Goal: Information Seeking & Learning: Learn about a topic

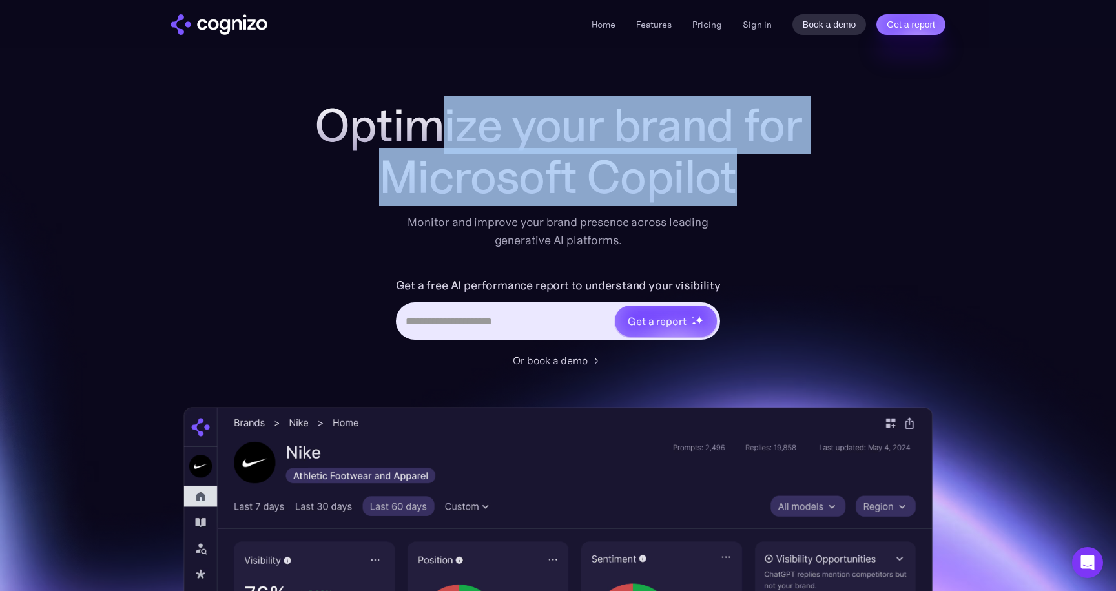
drag, startPoint x: 424, startPoint y: 130, endPoint x: 878, endPoint y: 227, distance: 464.9
click at [878, 228] on div "Optimize your brand for Microsoft Copilot Monitor and improve your brand presen…" at bounding box center [557, 523] width 749 height 849
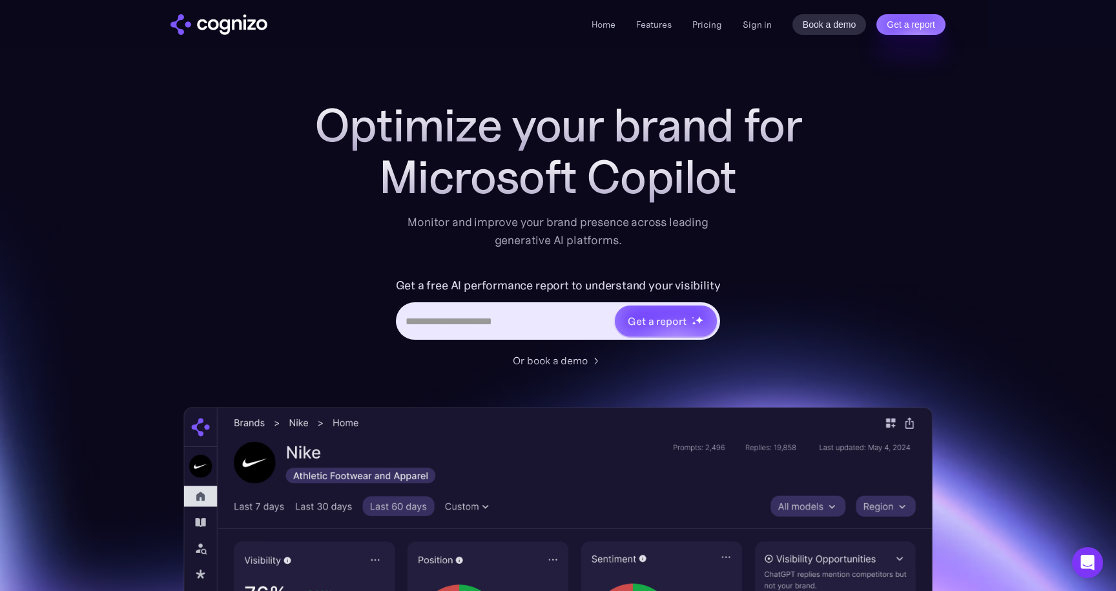
click at [1018, 247] on section "Optimize your brand for Microsoft Copilot Monitor and improve your brand presen…" at bounding box center [558, 523] width 1116 height 849
click at [479, 319] on input "Hero URL Input Form" at bounding box center [506, 321] width 216 height 25
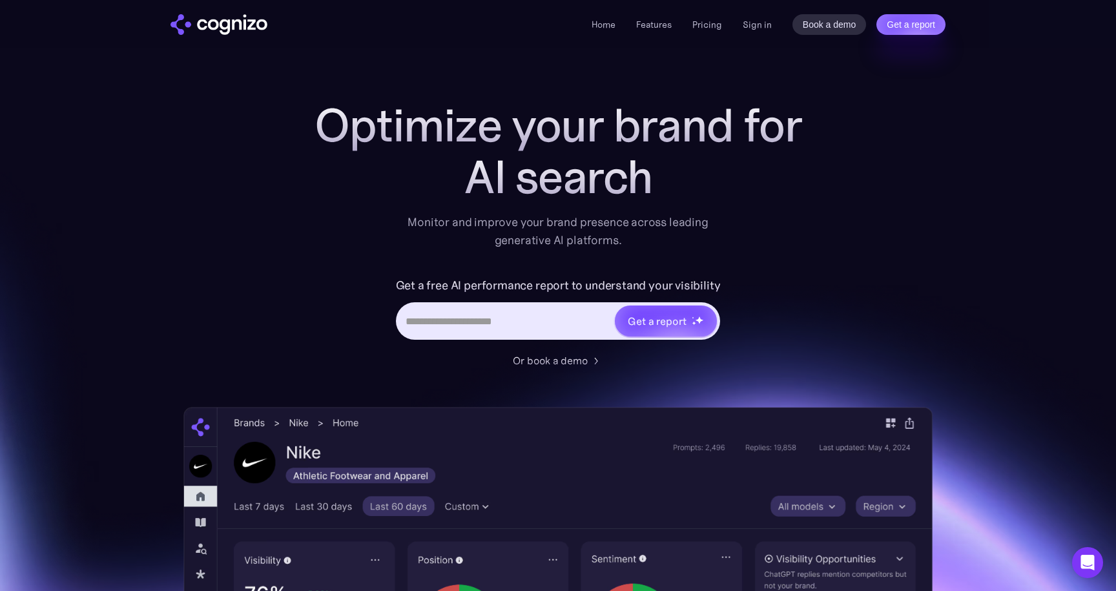
click at [479, 319] on input "Hero URL Input Form" at bounding box center [506, 321] width 216 height 25
type input "**********"
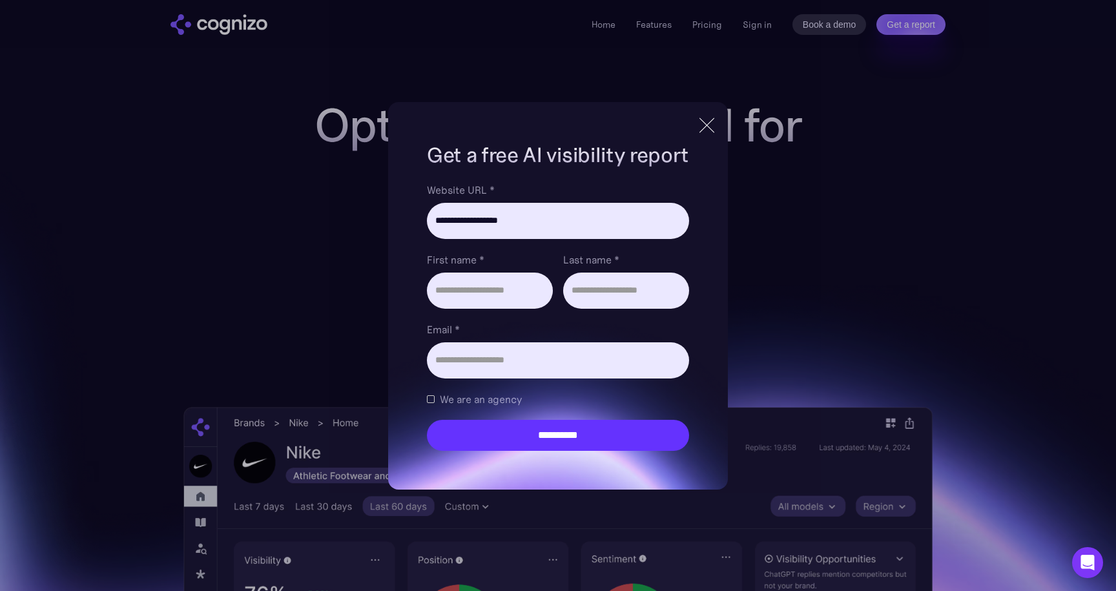
click at [706, 118] on div at bounding box center [706, 125] width 21 height 23
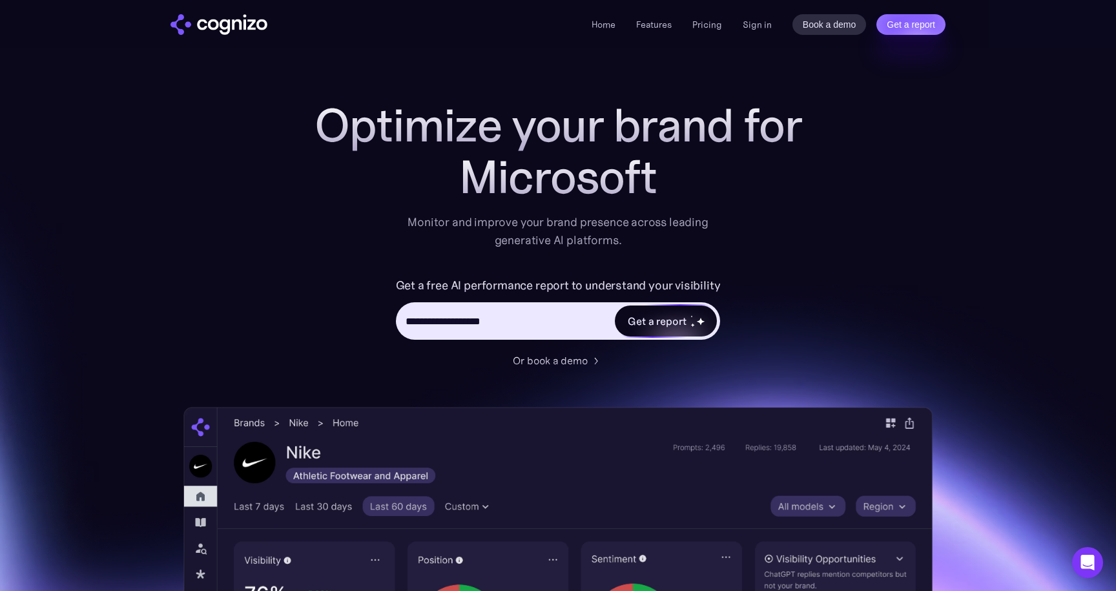
click at [634, 321] on div "Get a report" at bounding box center [657, 321] width 58 height 16
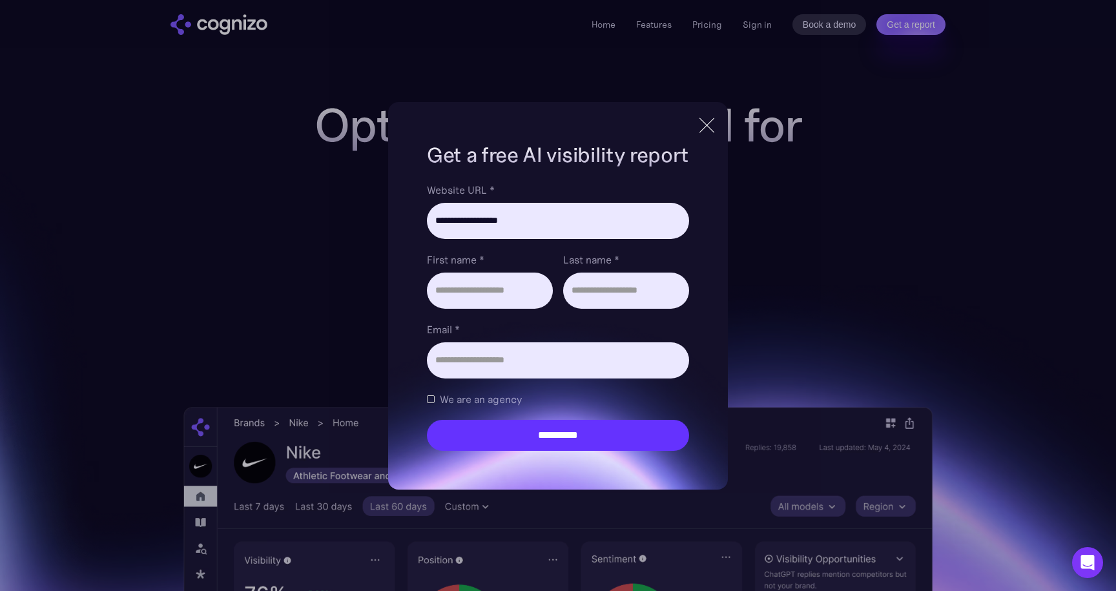
click at [708, 123] on div at bounding box center [707, 125] width 15 height 15
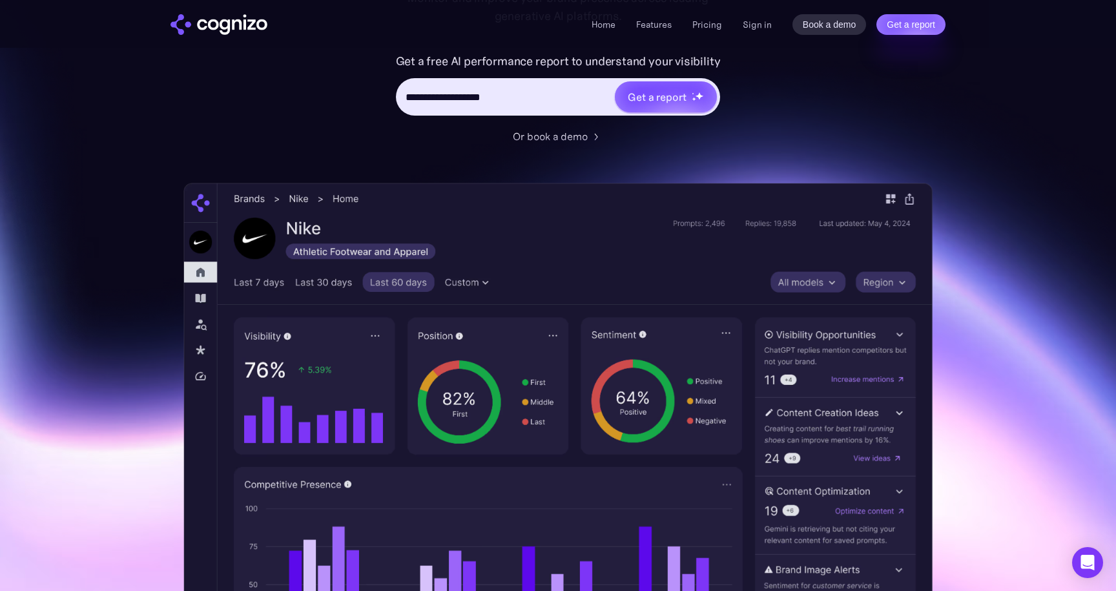
scroll to position [254, 0]
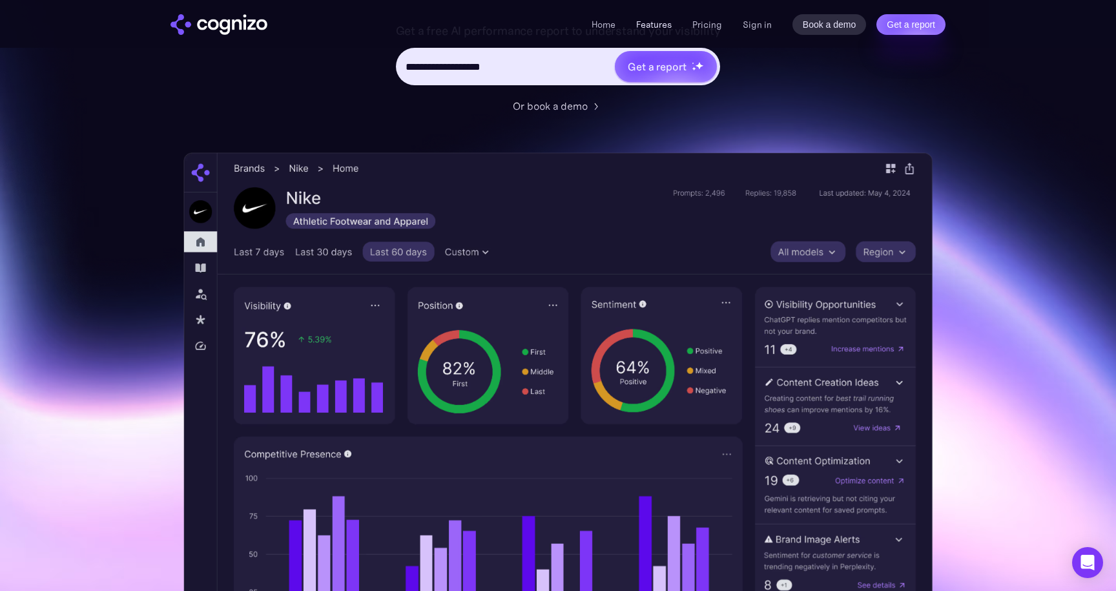
click at [661, 22] on link "Features" at bounding box center [654, 25] width 36 height 12
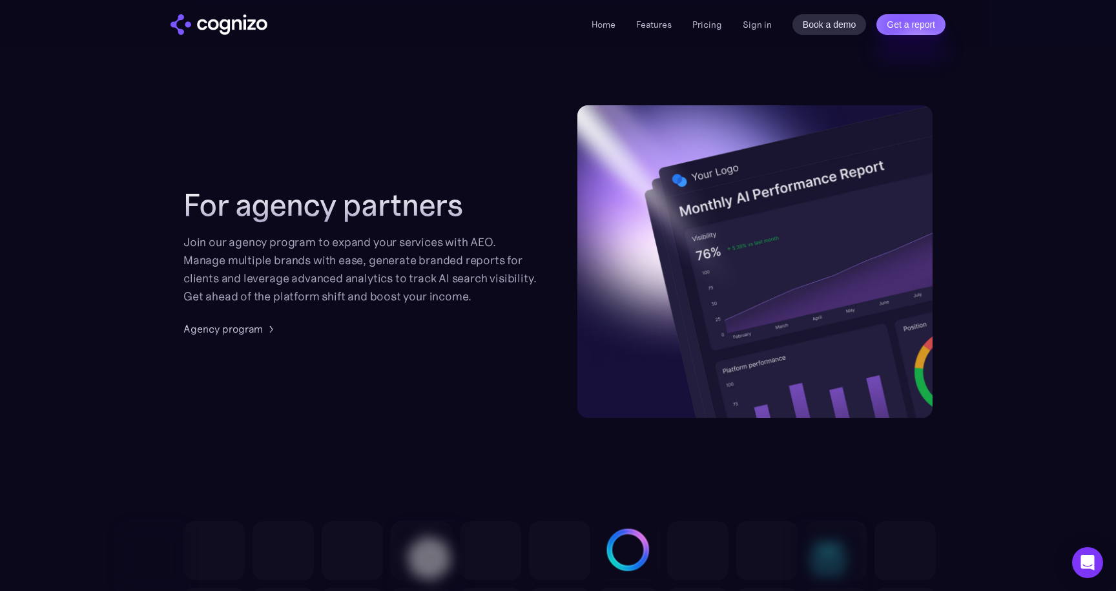
scroll to position [3082, 0]
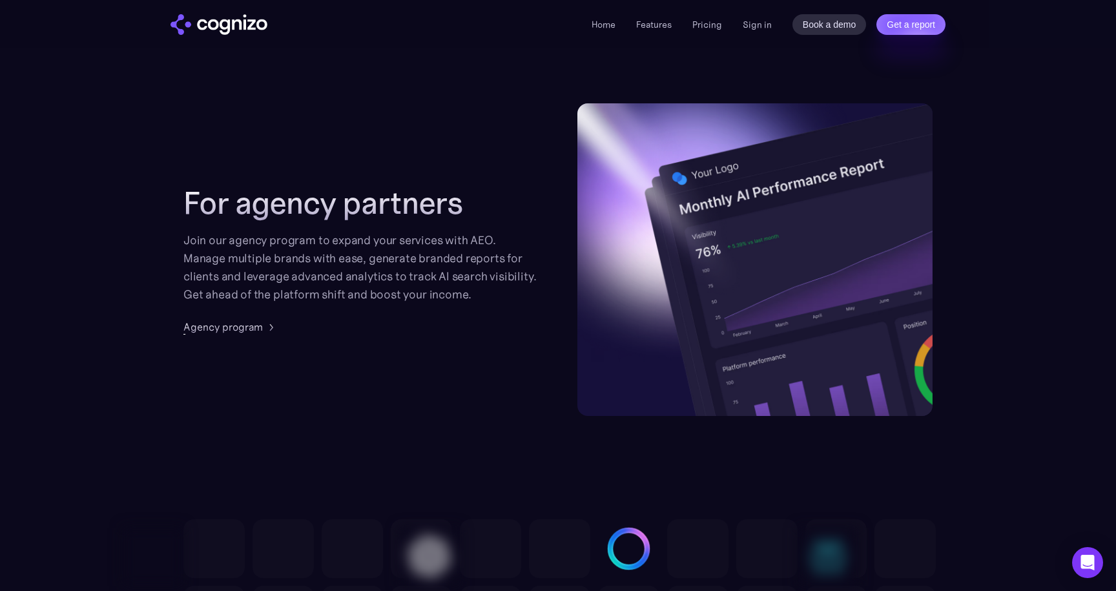
click at [204, 326] on div "Agency program" at bounding box center [222, 327] width 79 height 16
click at [223, 327] on div "Agency program" at bounding box center [222, 327] width 79 height 16
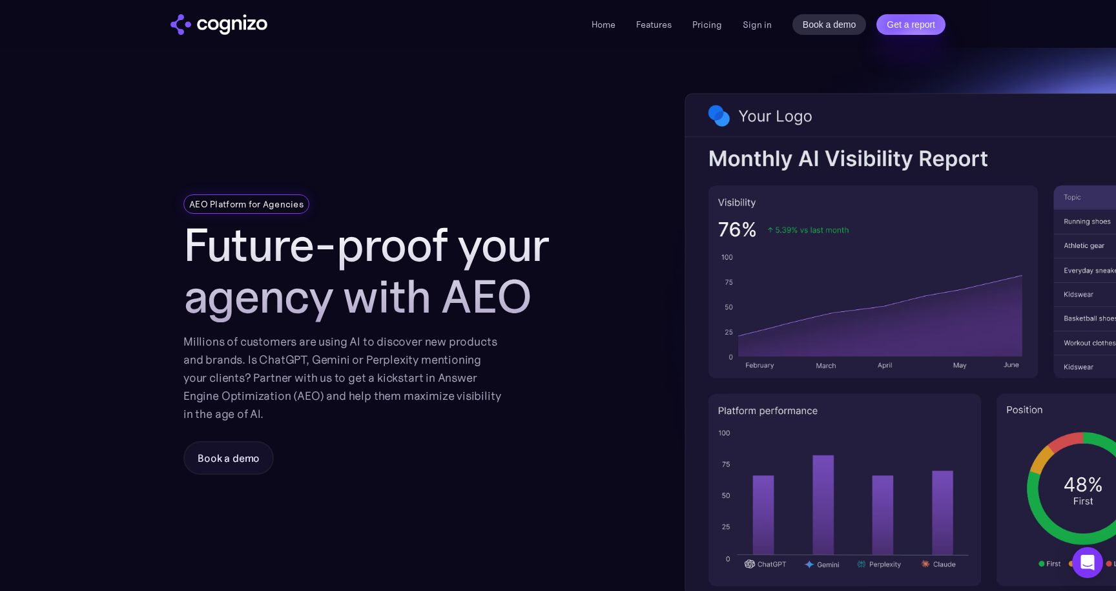
click at [418, 193] on div "AEO Platform for Agencies Future-proof your agency with AEO Millions of custome…" at bounding box center [383, 345] width 400 height 595
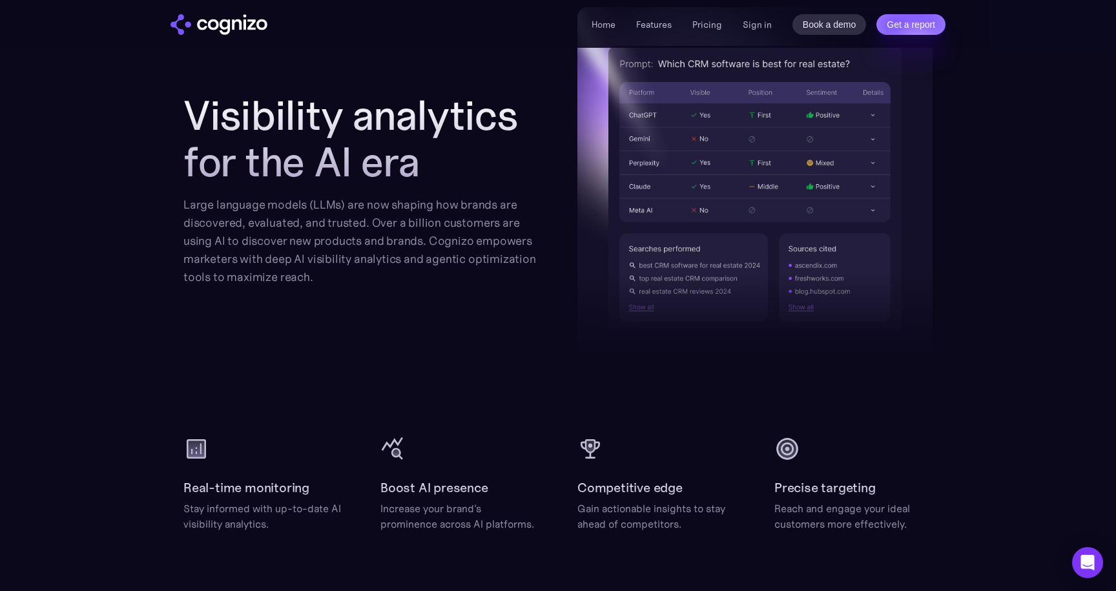
scroll to position [1588, 0]
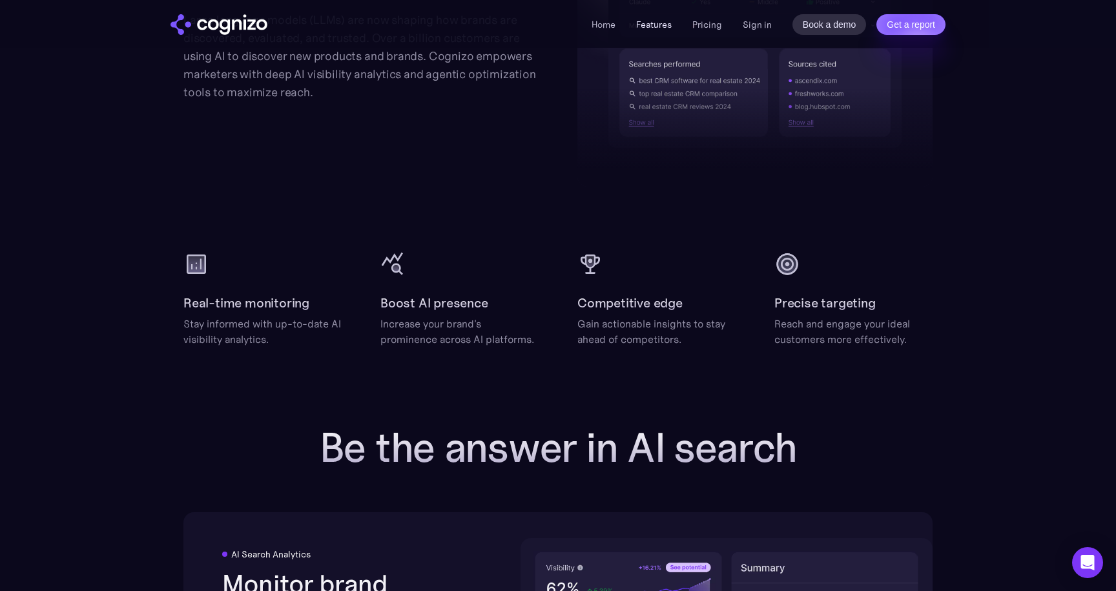
click at [645, 19] on link "Features" at bounding box center [654, 25] width 36 height 12
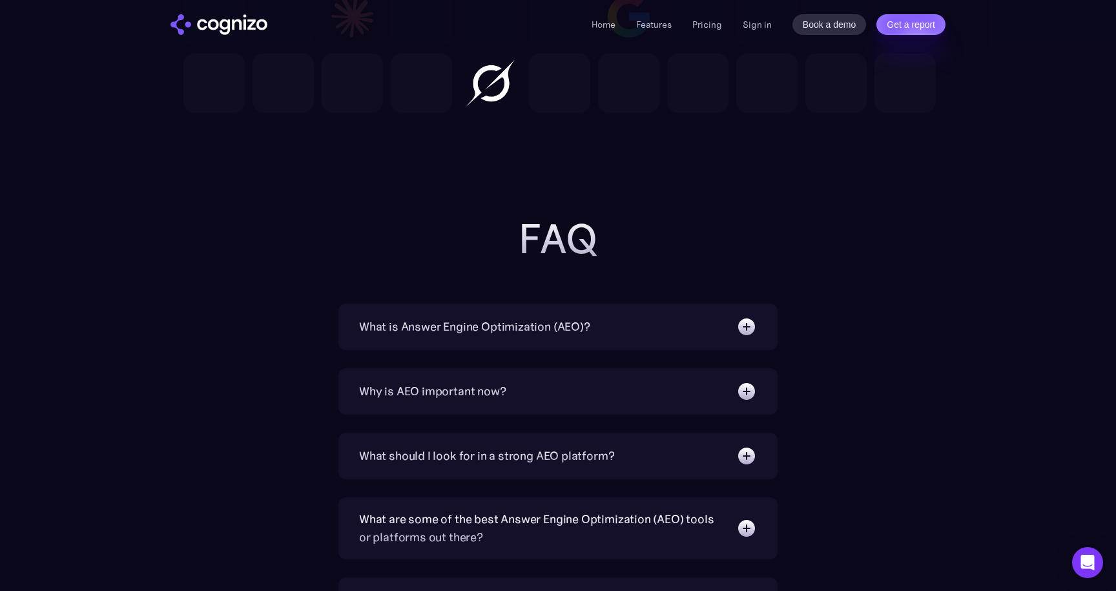
scroll to position [3959, 0]
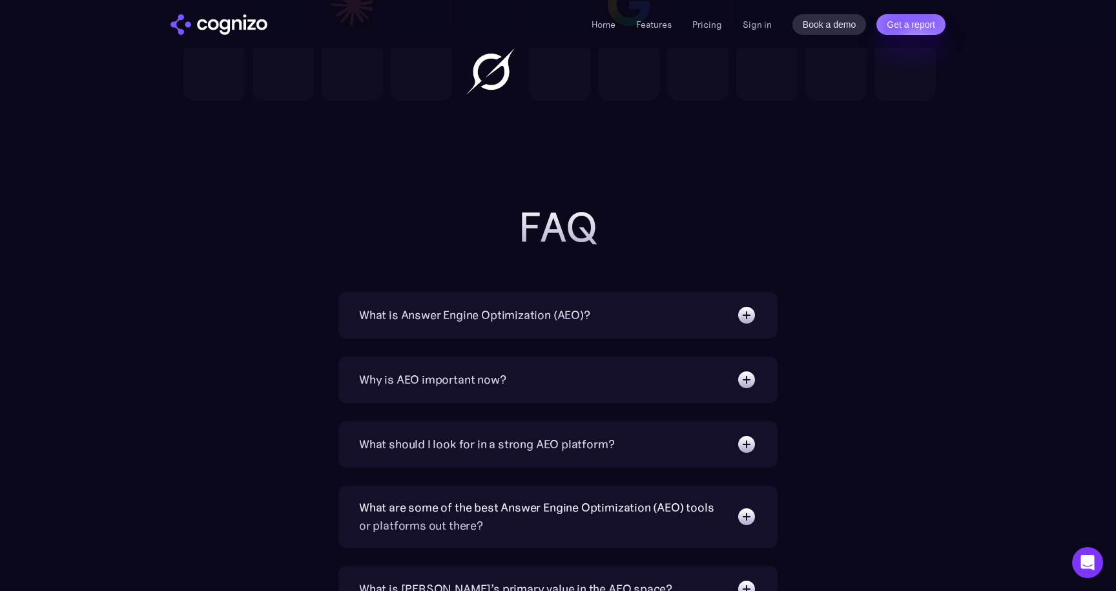
click at [689, 225] on h2 "FAQ" at bounding box center [558, 227] width 517 height 47
click at [650, 312] on div "What is Answer Engine Optimization (AEO)?" at bounding box center [558, 315] width 398 height 21
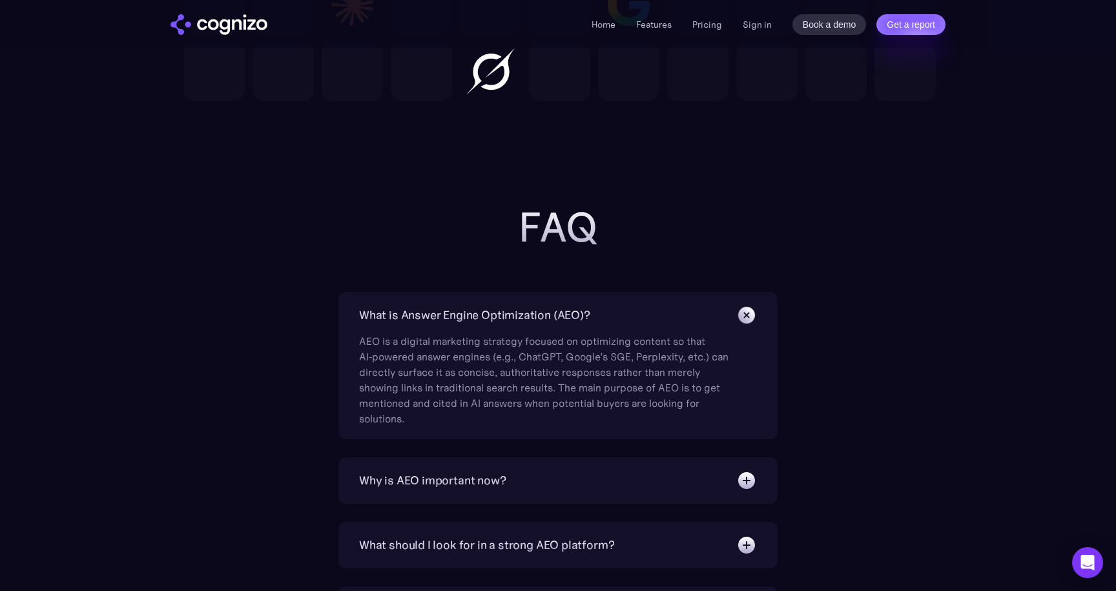
click at [666, 308] on div "What is Answer Engine Optimization (AEO)?" at bounding box center [558, 315] width 398 height 21
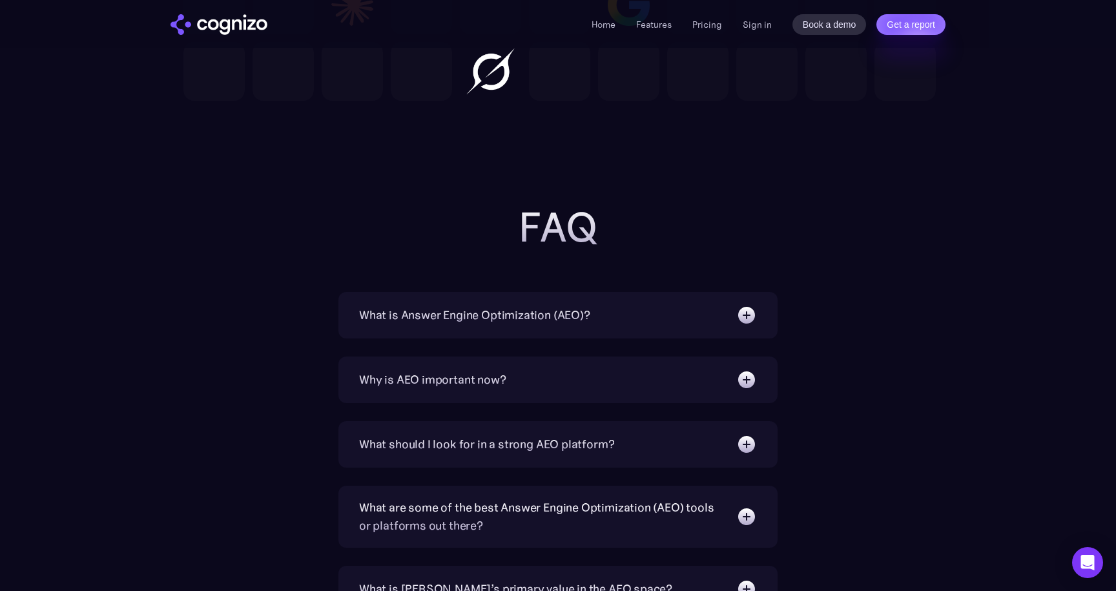
click at [593, 377] on div "Why is AEO important now?" at bounding box center [558, 379] width 398 height 21
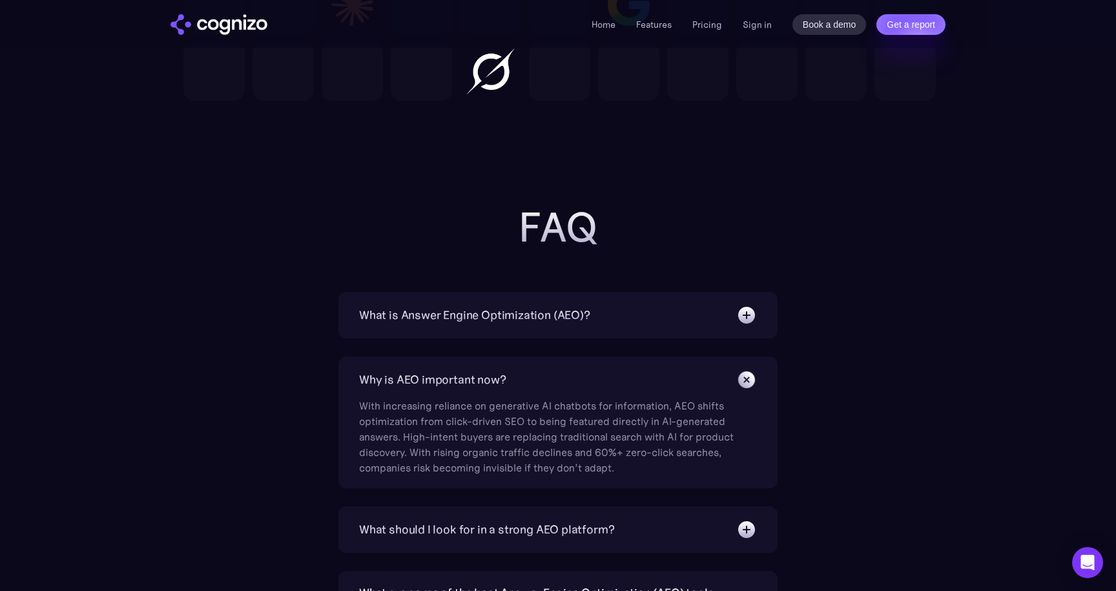
click at [650, 361] on div "Why is AEO important now? With increasing reliance on generative AI chatbots fo…" at bounding box center [557, 423] width 439 height 132
click at [650, 374] on div "Why is AEO important now?" at bounding box center [558, 379] width 398 height 21
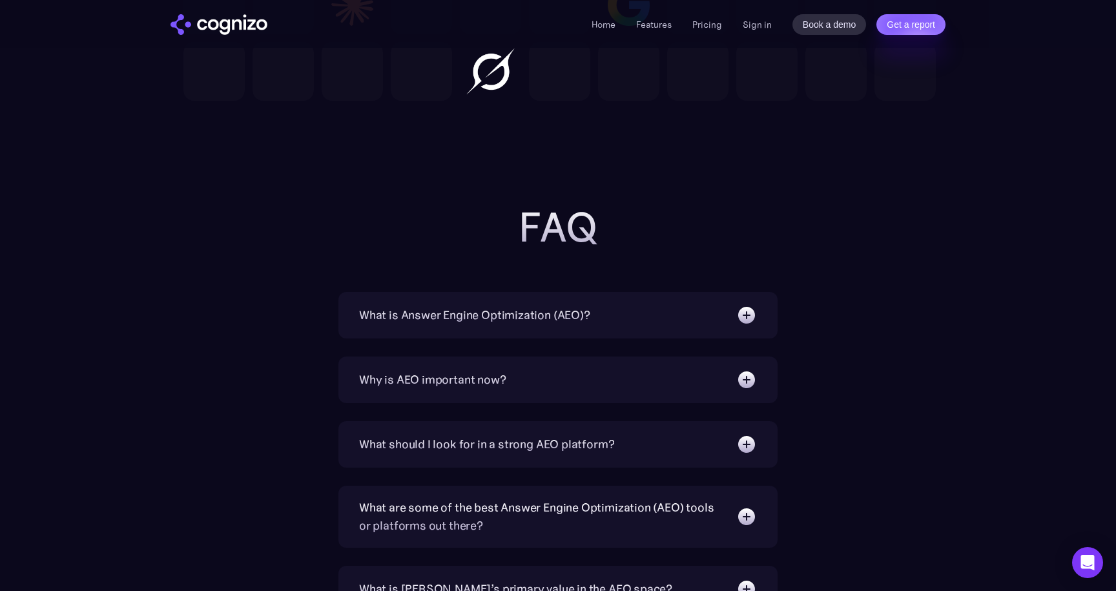
scroll to position [4001, 0]
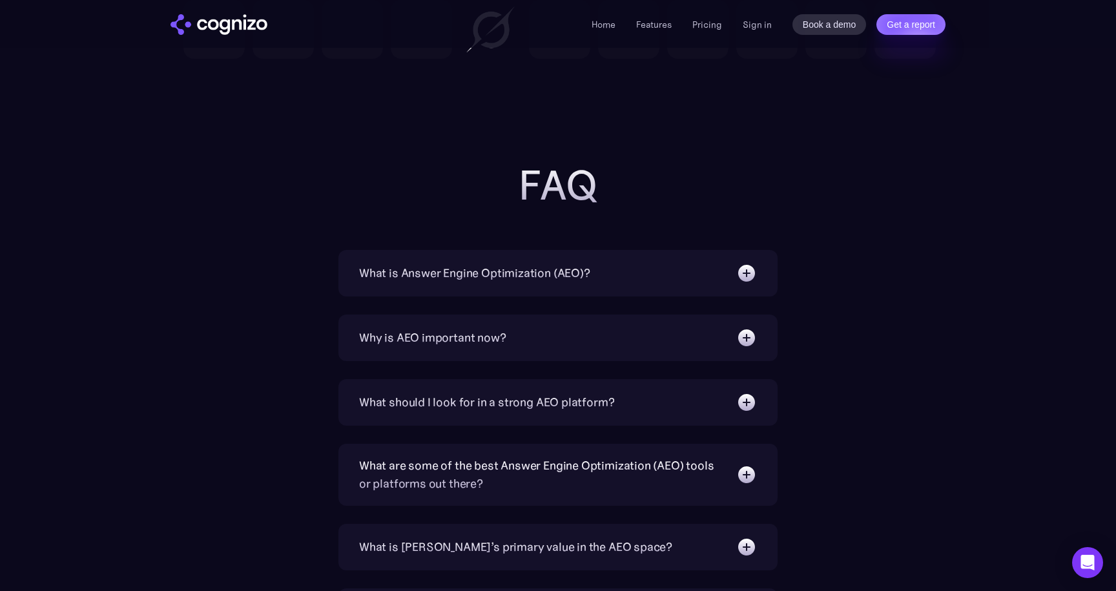
click at [617, 400] on div "What should I look for in a strong AEO platform?" at bounding box center [558, 402] width 398 height 21
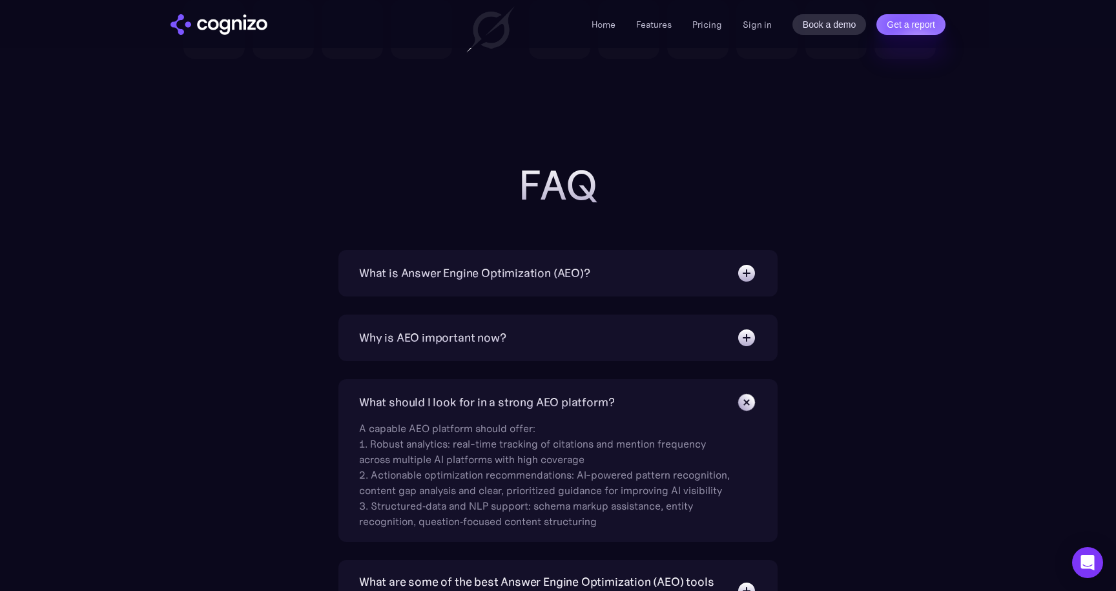
click at [641, 400] on div "What should I look for in a strong AEO platform?" at bounding box center [558, 402] width 398 height 21
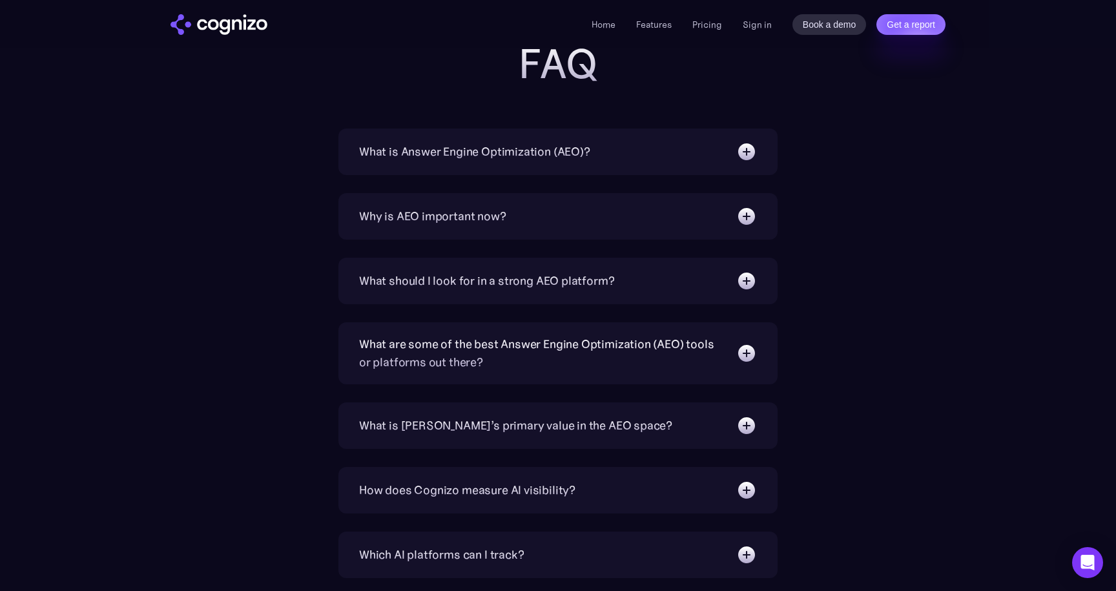
scroll to position [4147, 0]
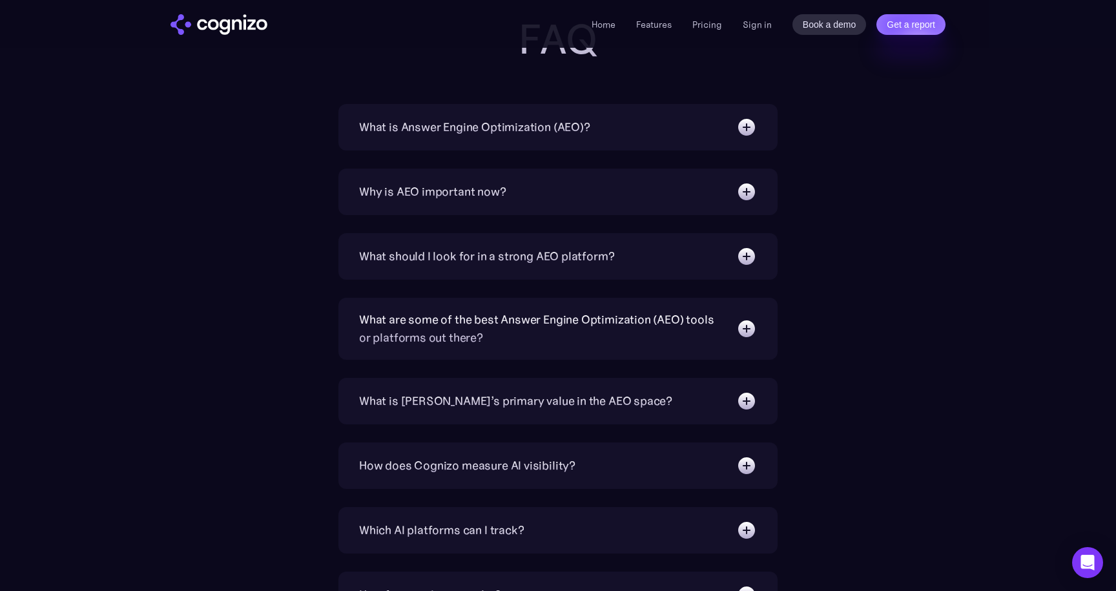
click at [593, 339] on div "What are some of the best Answer Engine Optimization (AEO) tools or platforms o…" at bounding box center [541, 329] width 364 height 36
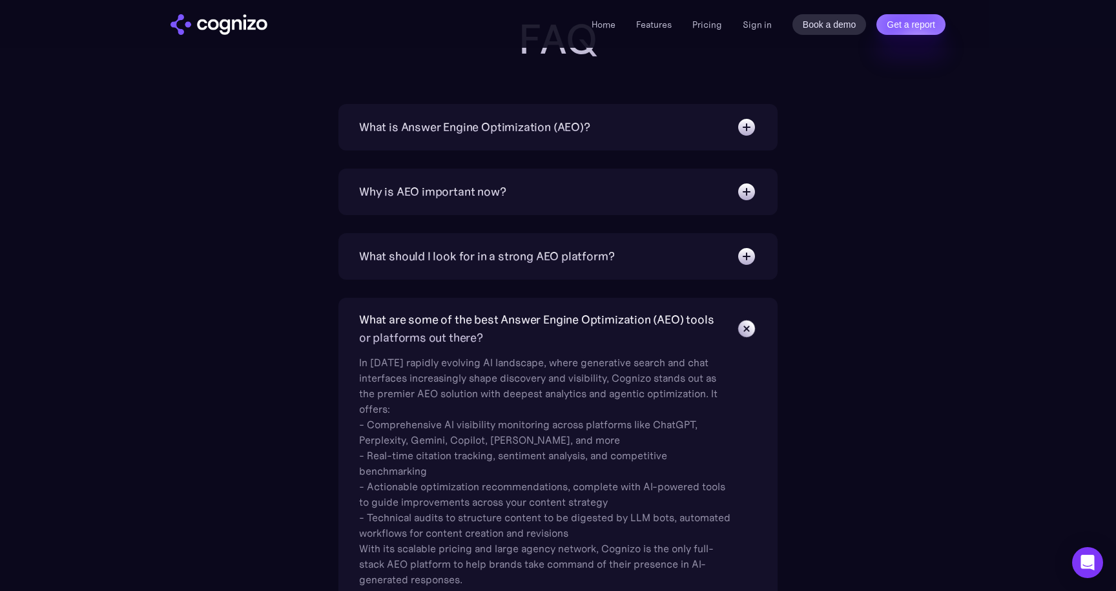
click at [605, 328] on div "What are some of the best Answer Engine Optimization (AEO) tools or platforms o…" at bounding box center [541, 329] width 364 height 36
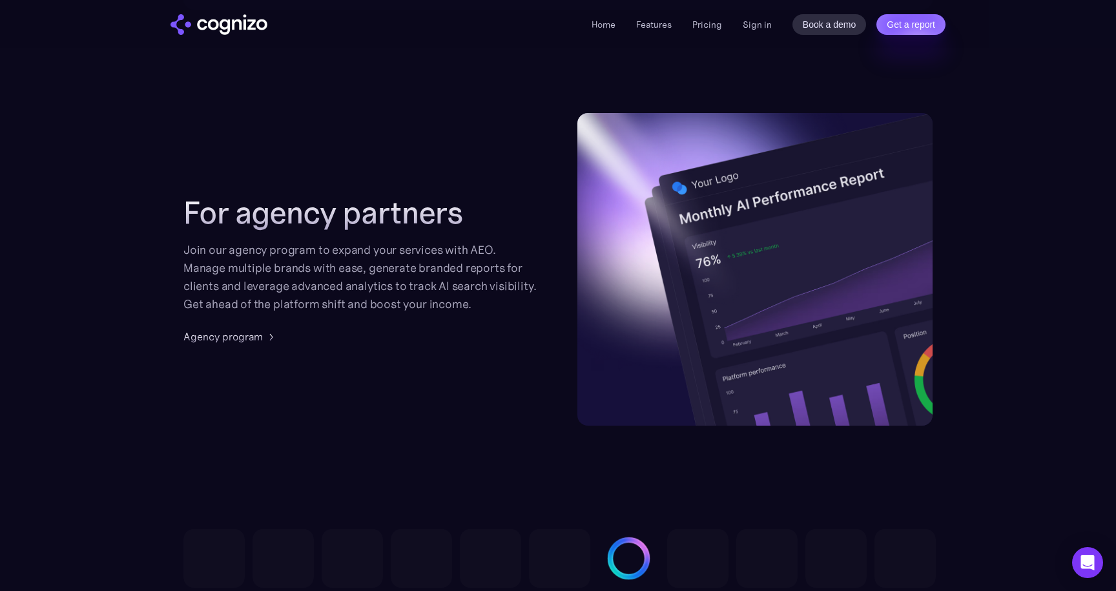
scroll to position [2613, 0]
